Goal: Task Accomplishment & Management: Manage account settings

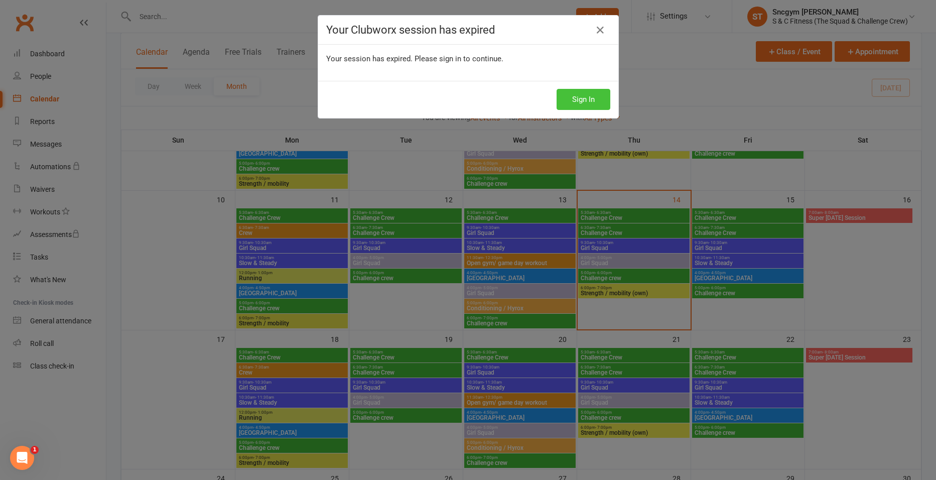
click at [575, 106] on button "Sign In" at bounding box center [584, 99] width 54 height 21
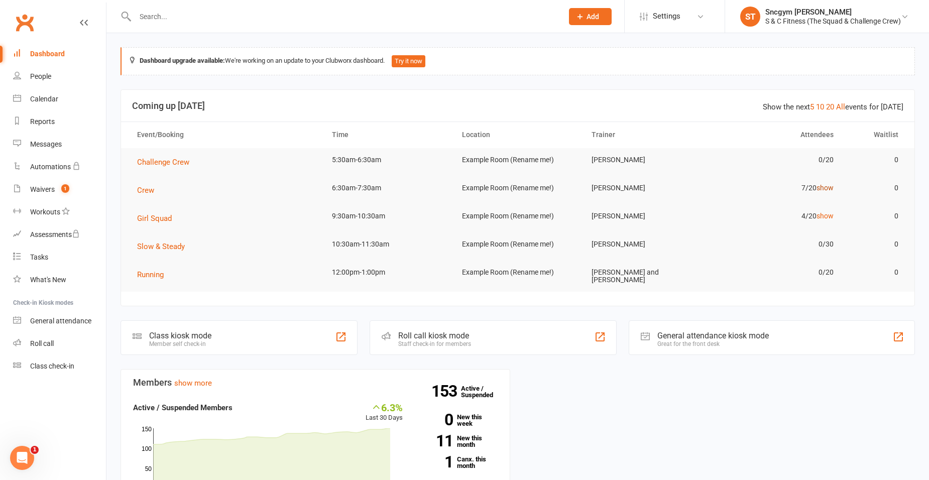
click at [823, 184] on link "show" at bounding box center [824, 188] width 17 height 8
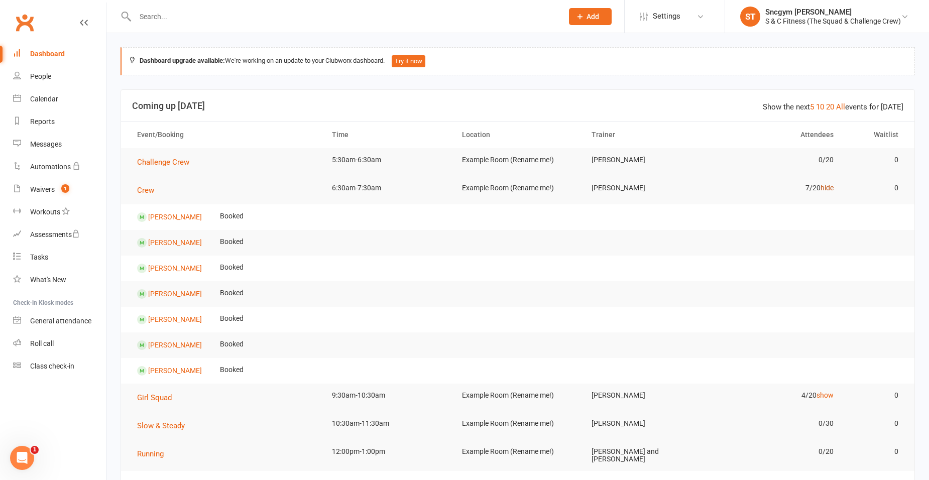
click at [826, 186] on link "hide" at bounding box center [826, 188] width 13 height 8
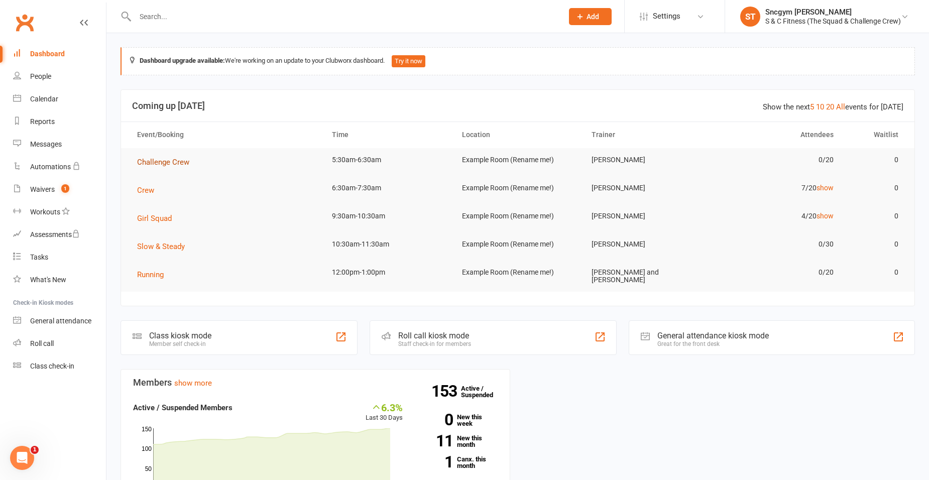
click at [140, 160] on span "Challenge Crew" at bounding box center [163, 162] width 52 height 9
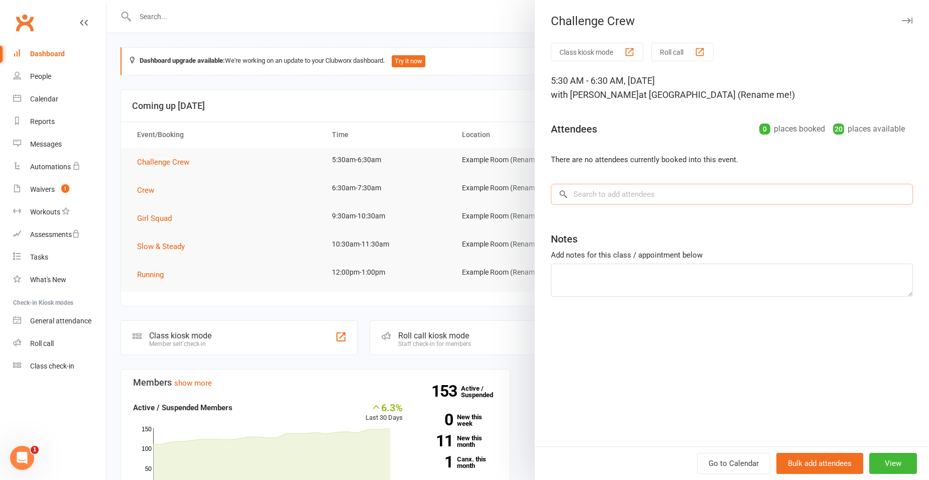
click at [605, 192] on input "search" at bounding box center [732, 194] width 362 height 21
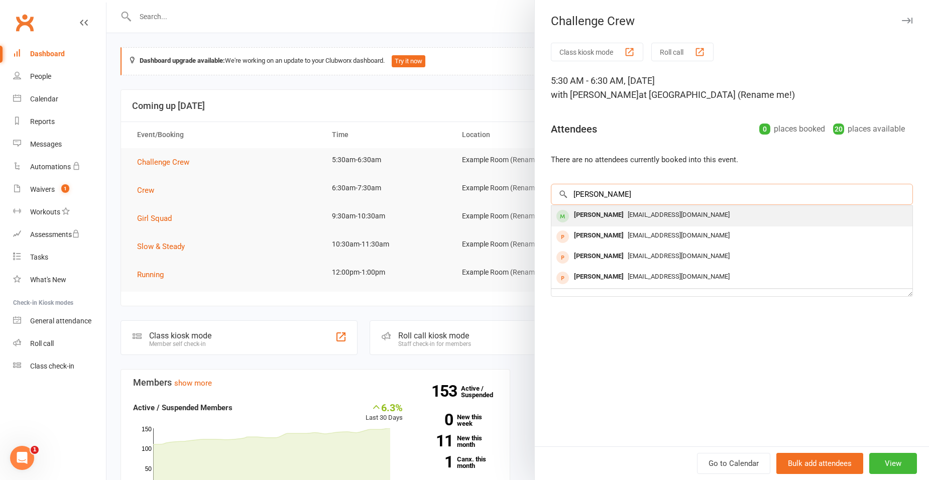
type input "billy"
click at [619, 210] on div "Billyhollands@icloud.com" at bounding box center [731, 215] width 353 height 15
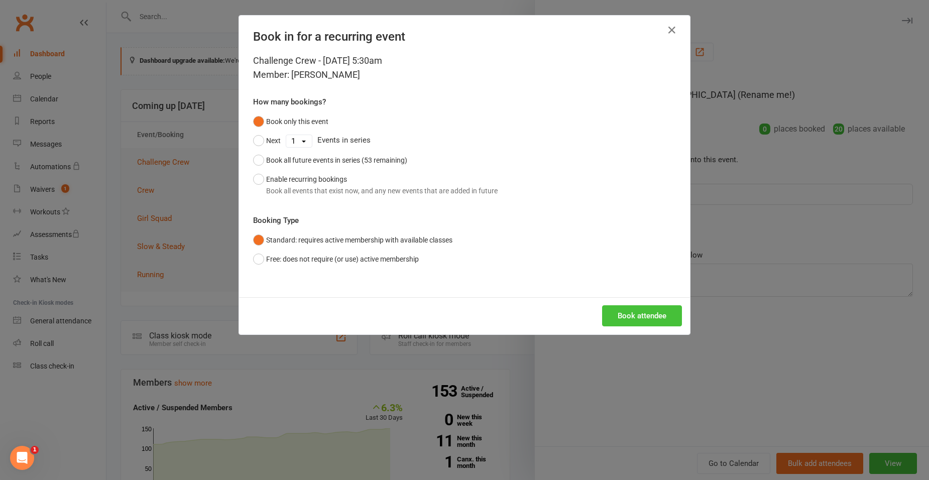
click at [642, 314] on button "Book attendee" at bounding box center [642, 315] width 80 height 21
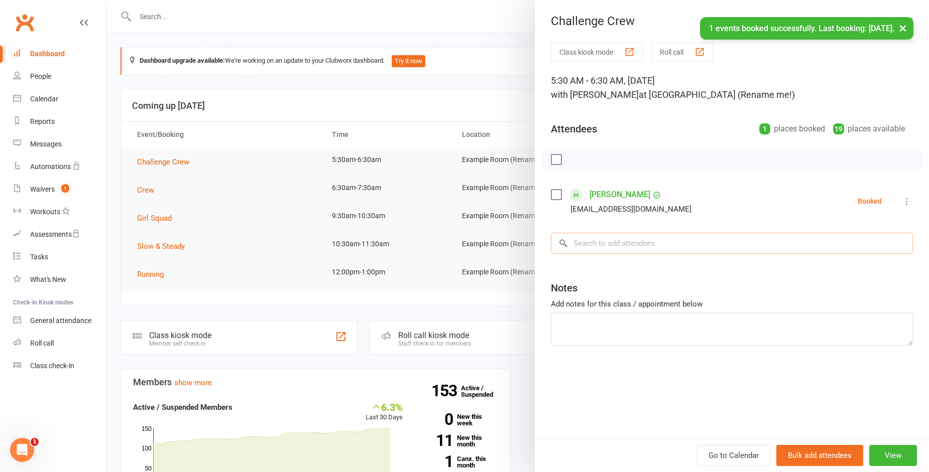
click at [613, 242] on input "search" at bounding box center [732, 243] width 362 height 21
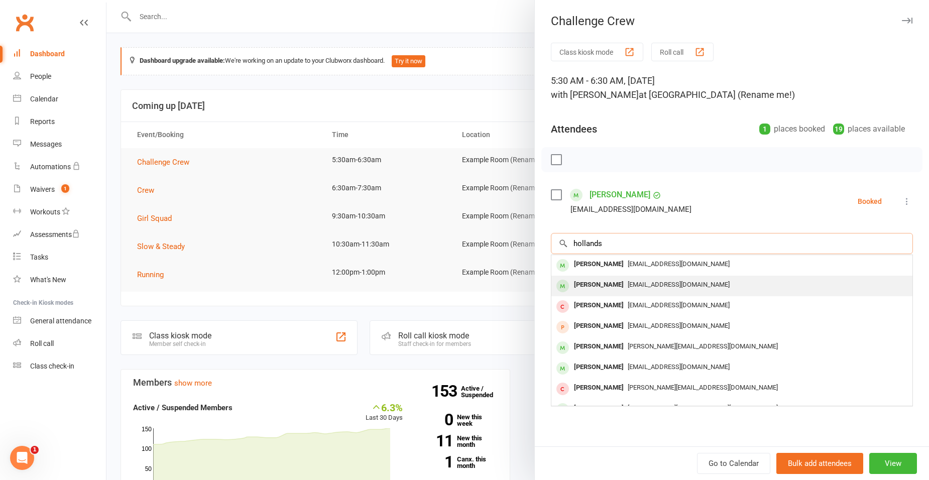
type input "hollands"
click at [586, 282] on div "Shane Hollands" at bounding box center [599, 285] width 58 height 15
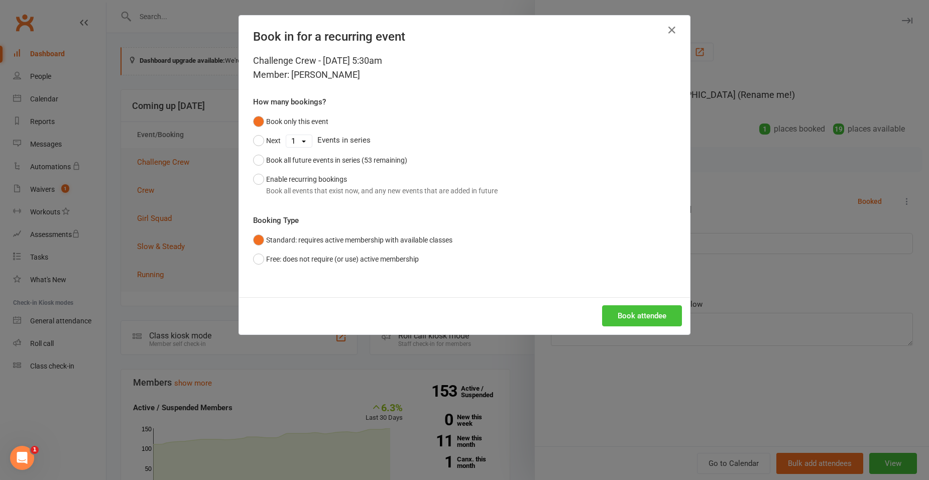
click at [625, 311] on button "Book attendee" at bounding box center [642, 315] width 80 height 21
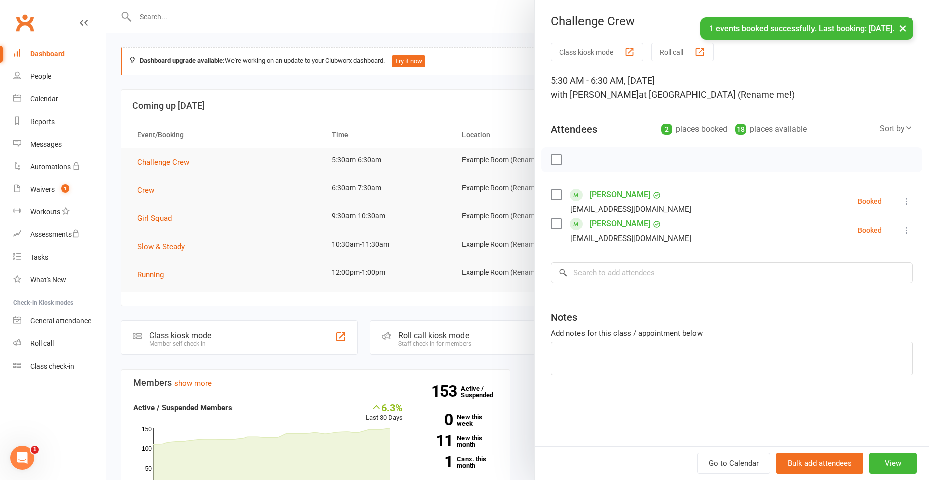
click at [555, 195] on label at bounding box center [556, 195] width 10 height 10
click at [552, 222] on label at bounding box center [556, 224] width 10 height 10
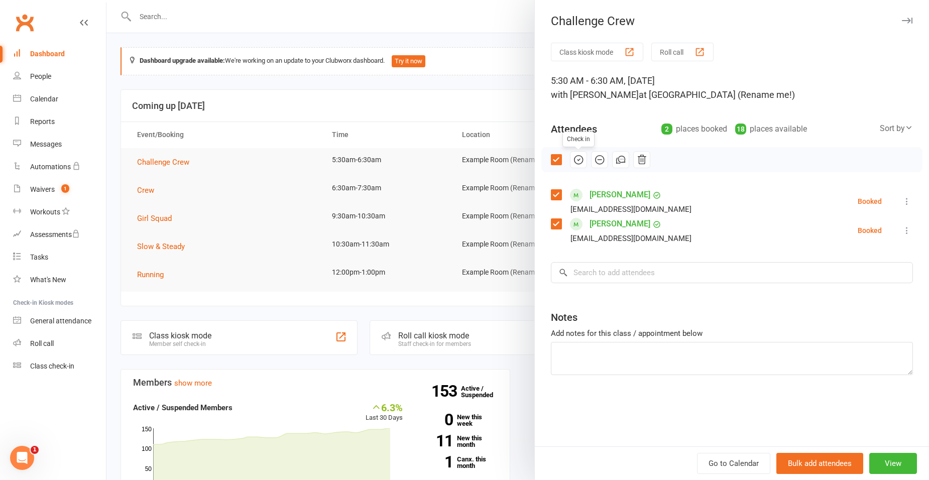
click at [576, 163] on icon "button" at bounding box center [578, 159] width 11 height 11
click at [500, 80] on div at bounding box center [517, 240] width 822 height 480
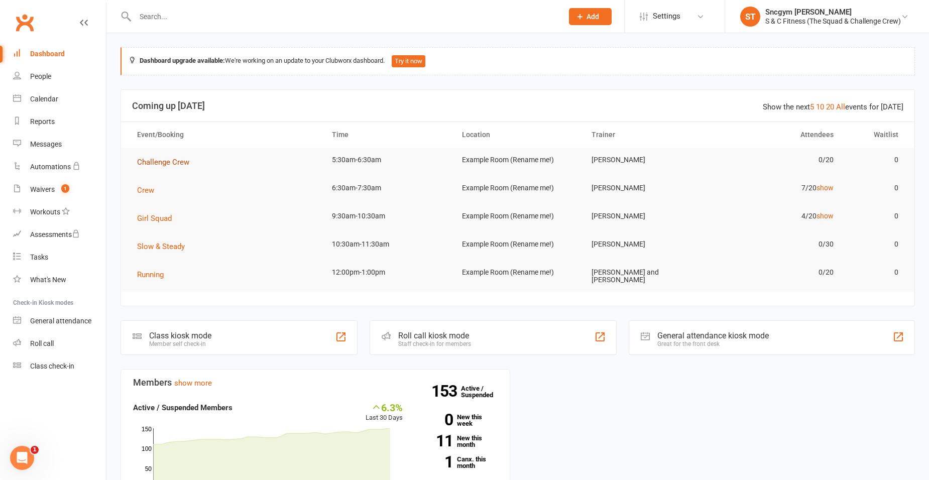
click at [179, 160] on span "Challenge Crew" at bounding box center [163, 162] width 52 height 9
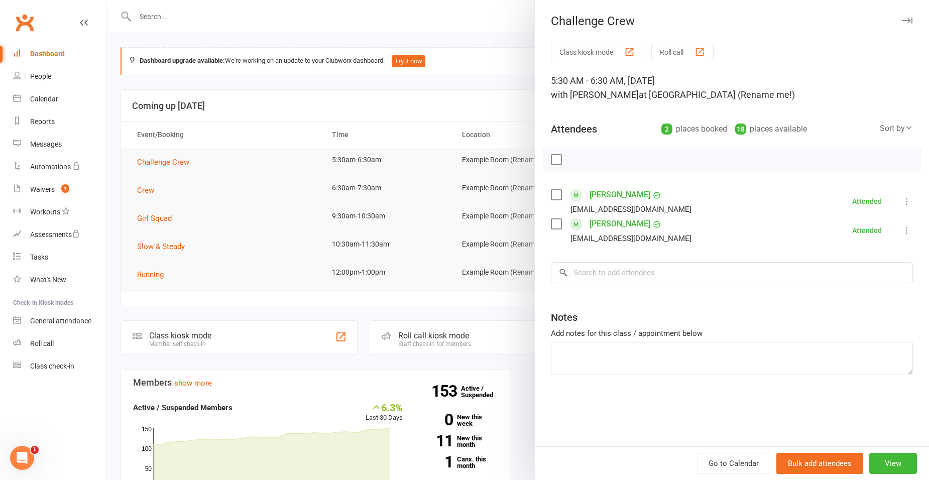
click at [384, 106] on div at bounding box center [517, 240] width 822 height 480
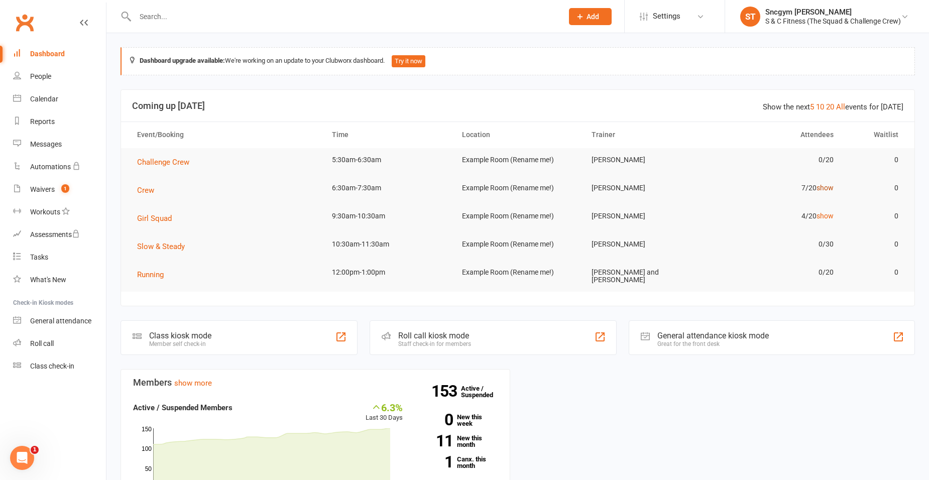
click at [831, 188] on link "show" at bounding box center [824, 188] width 17 height 8
